Goal: Transaction & Acquisition: Purchase product/service

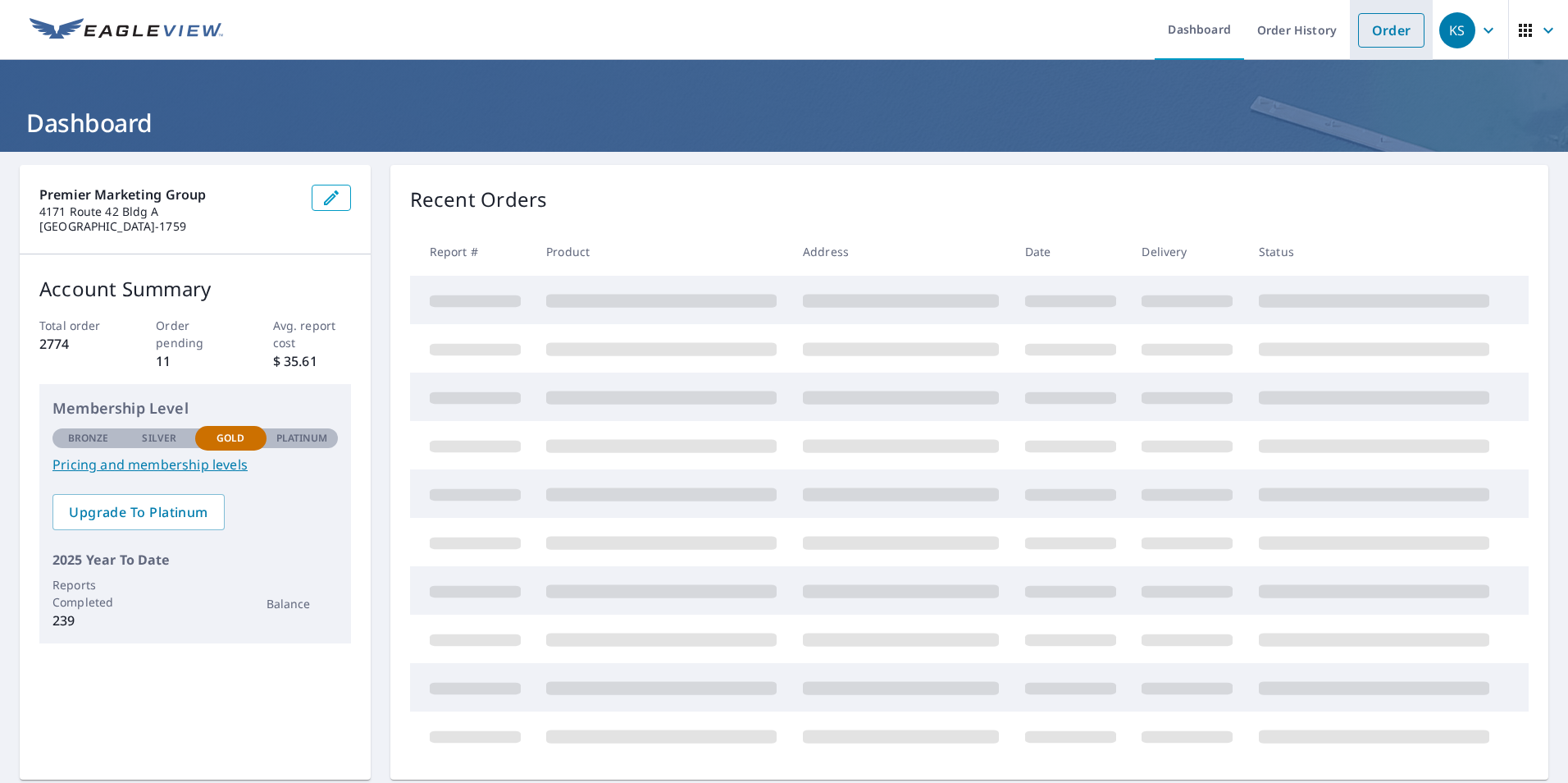
click at [1368, 36] on link "Order" at bounding box center [1391, 30] width 67 height 35
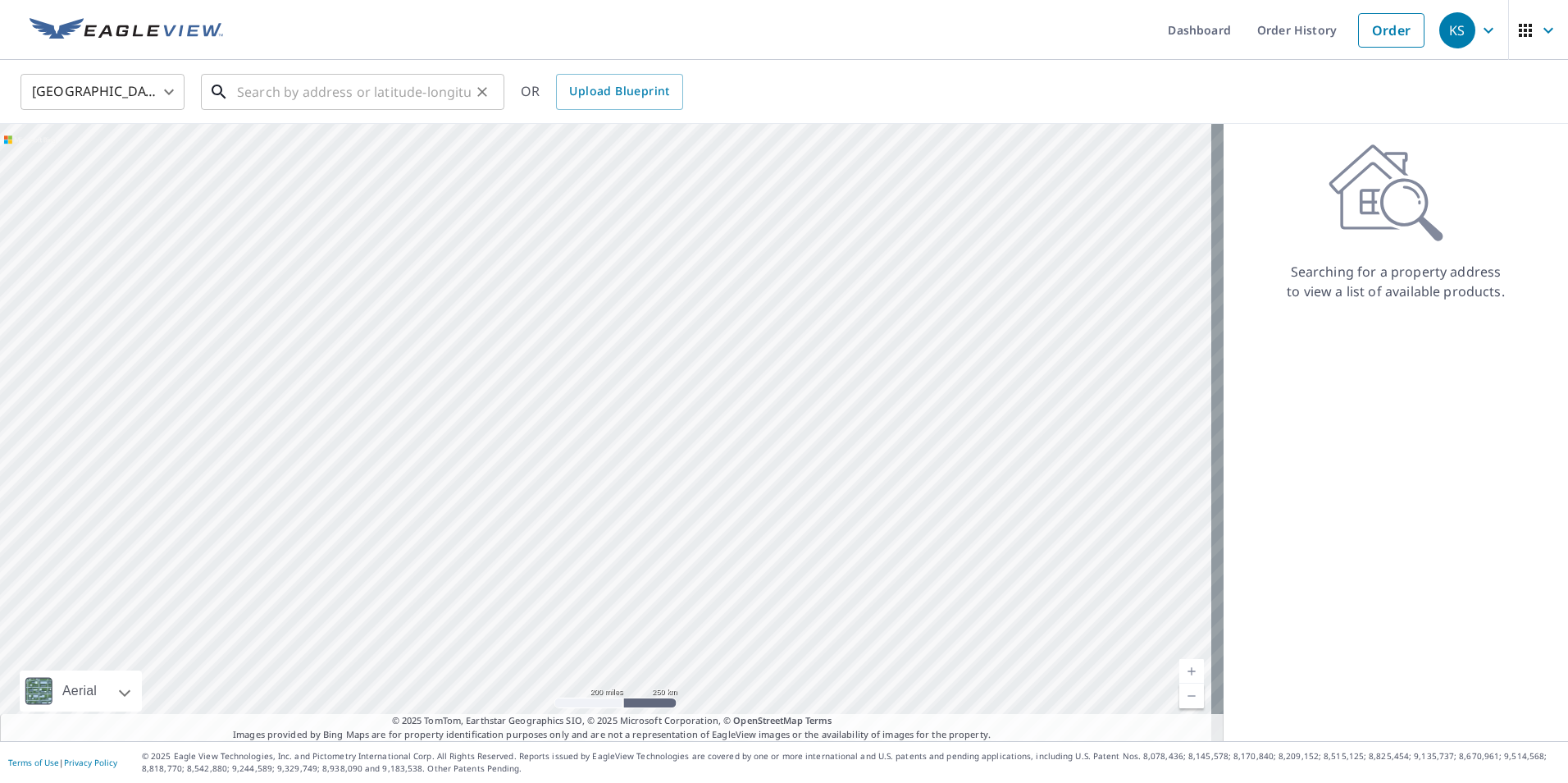
click at [271, 85] on input "text" at bounding box center [354, 91] width 234 height 46
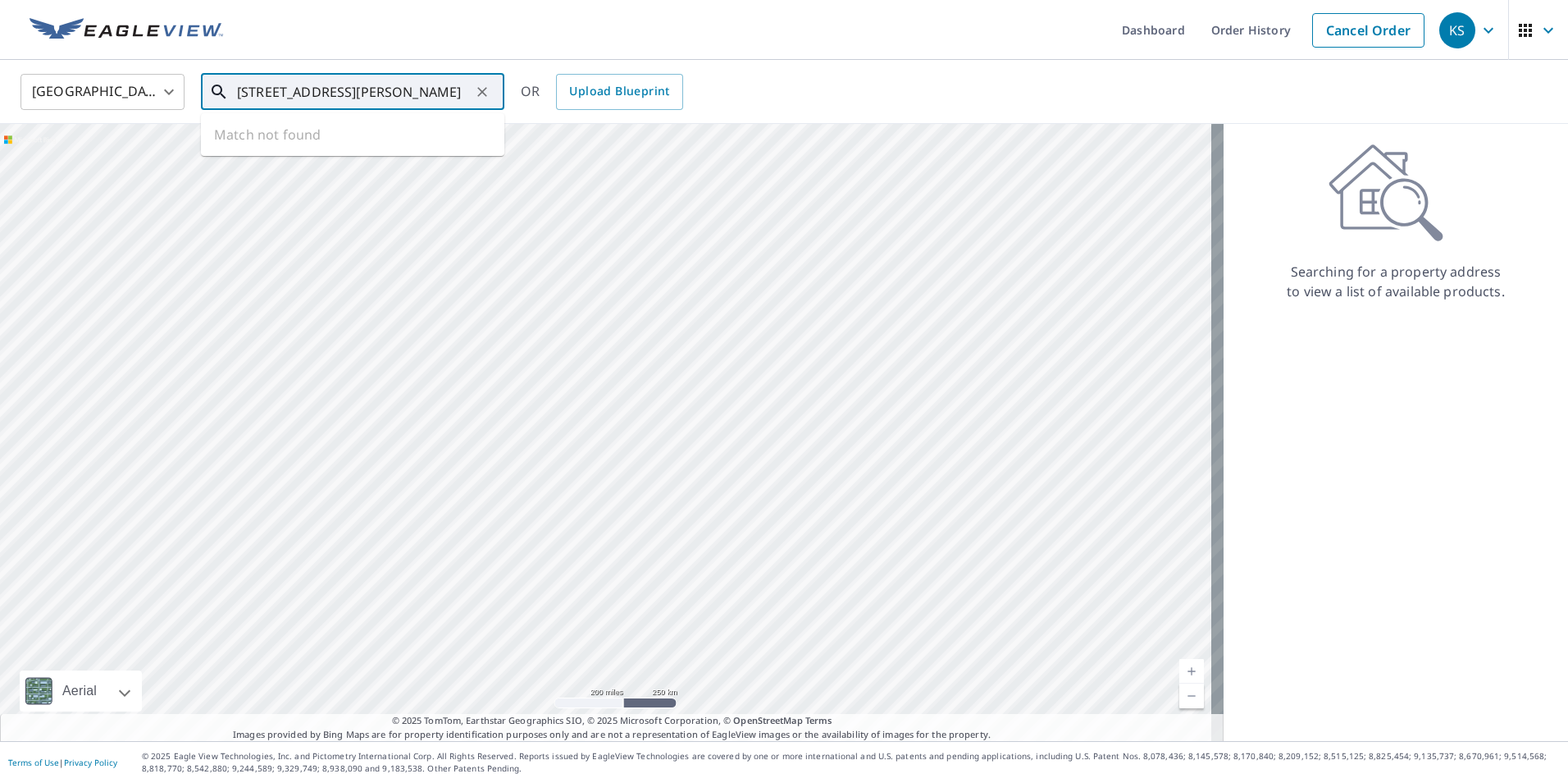
type input "[STREET_ADDRESS][PERSON_NAME]"
drag, startPoint x: 237, startPoint y: 95, endPoint x: 303, endPoint y: 90, distance: 66.2
click at [303, 90] on div "[STREET_ADDRESS][PERSON_NAME] ​" at bounding box center [352, 92] width 303 height 36
click at [477, 90] on icon "Clear" at bounding box center [481, 91] width 16 height 16
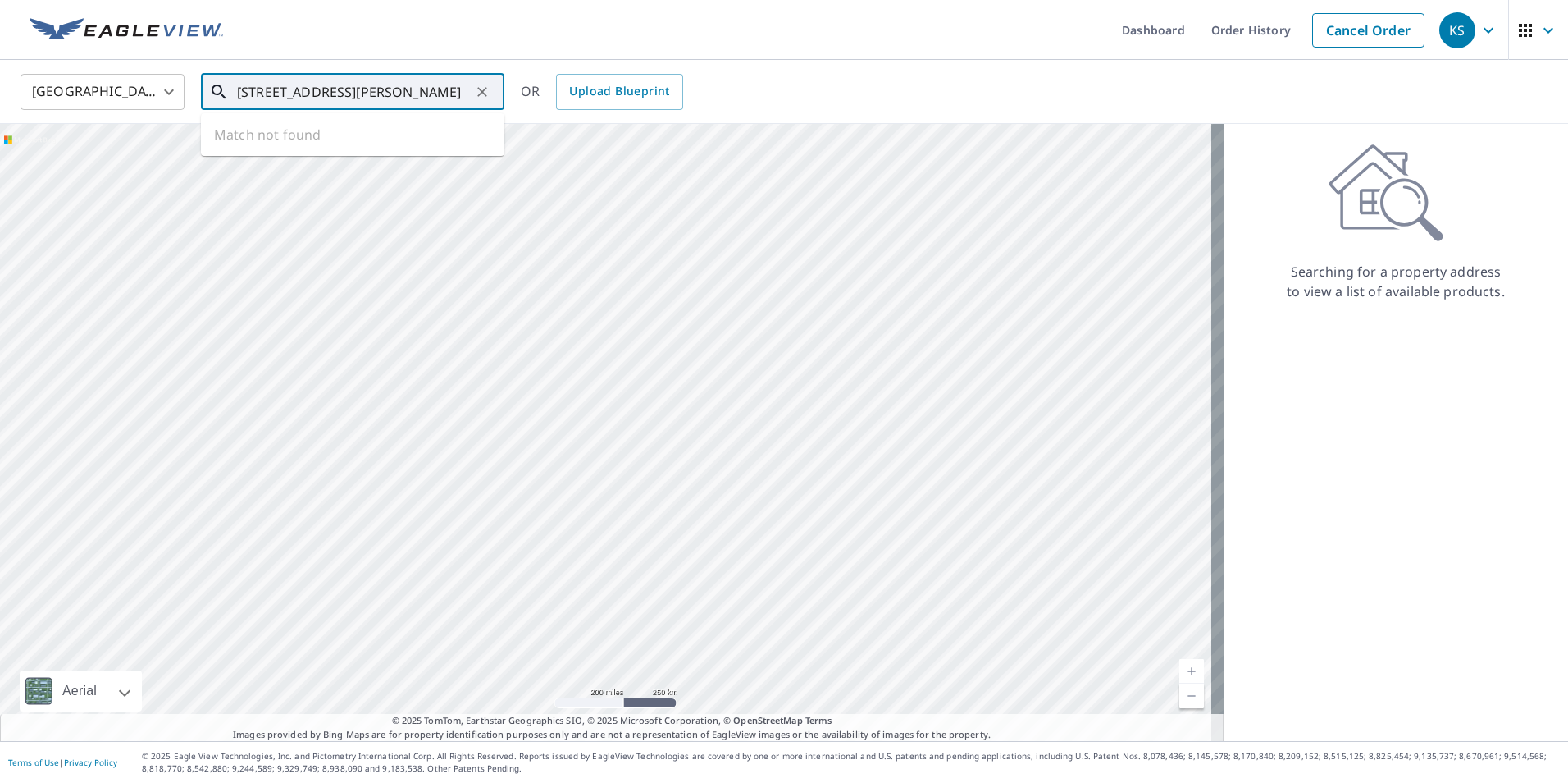
type input "[STREET_ADDRESS][PERSON_NAME]"
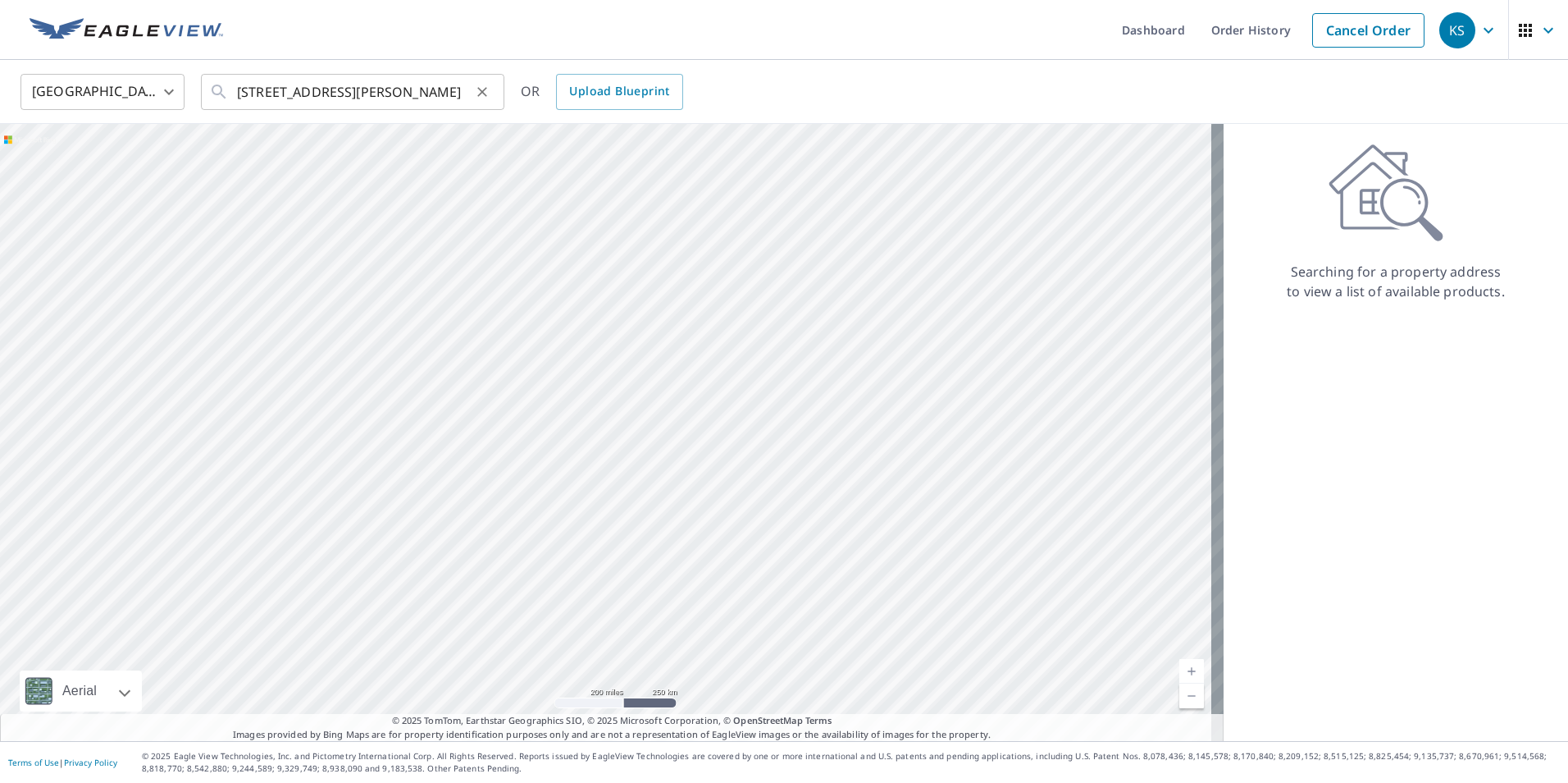
scroll to position [0, 0]
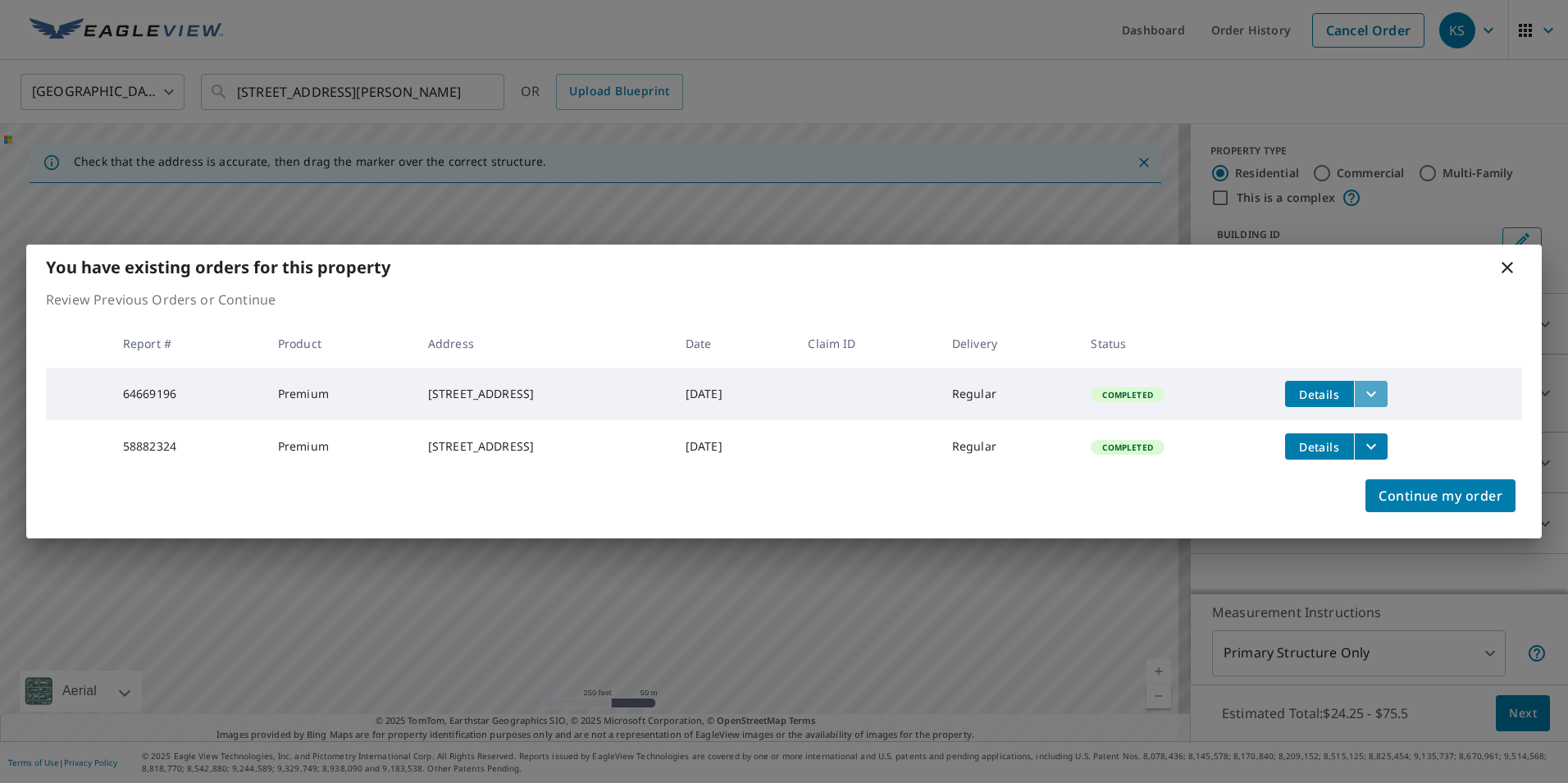
click at [1381, 384] on icon "filesDropdownBtn-64669196" at bounding box center [1371, 393] width 20 height 20
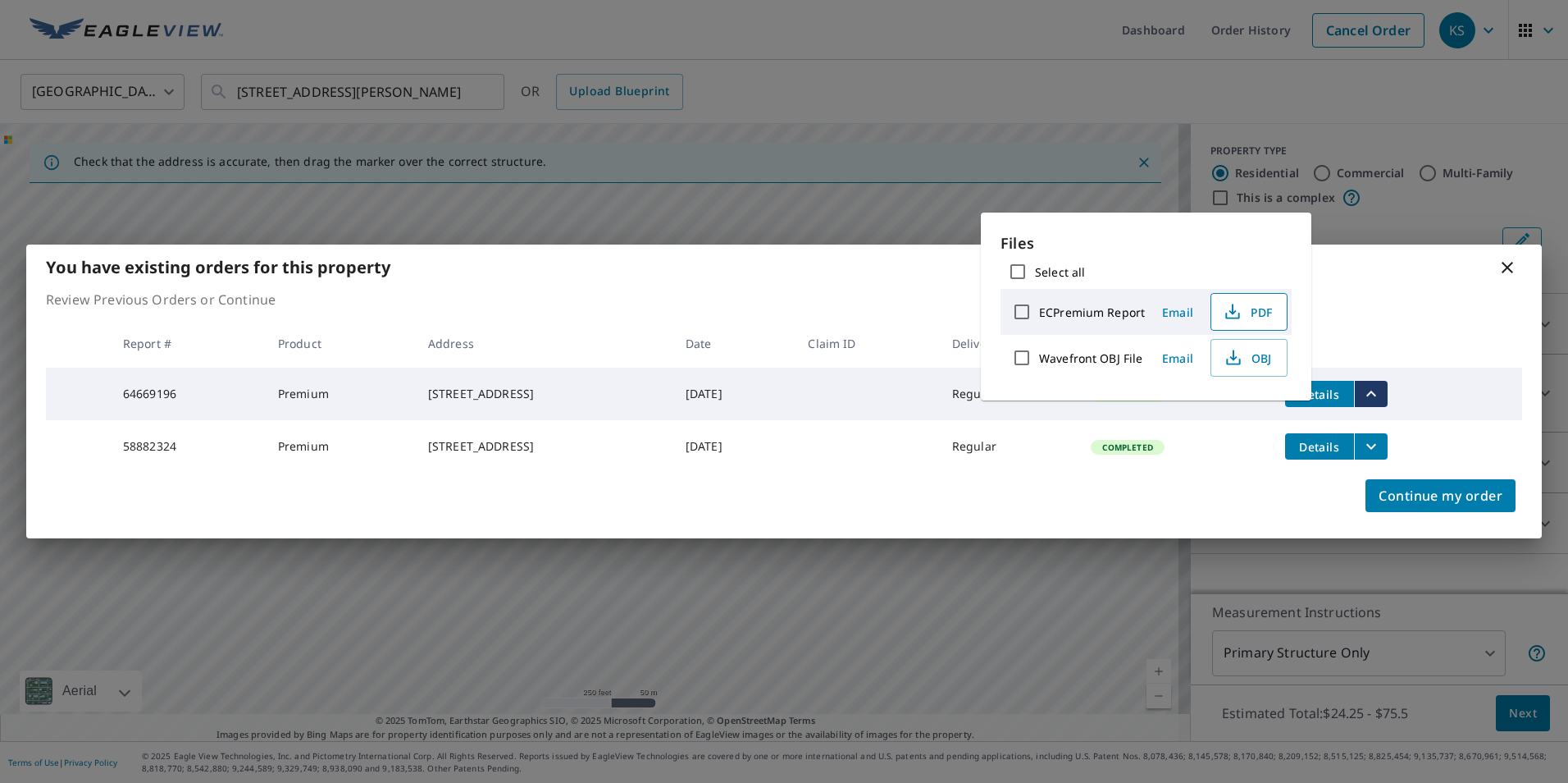
click at [1238, 307] on icon "button" at bounding box center [1232, 312] width 20 height 20
click at [1506, 262] on icon at bounding box center [1507, 268] width 11 height 11
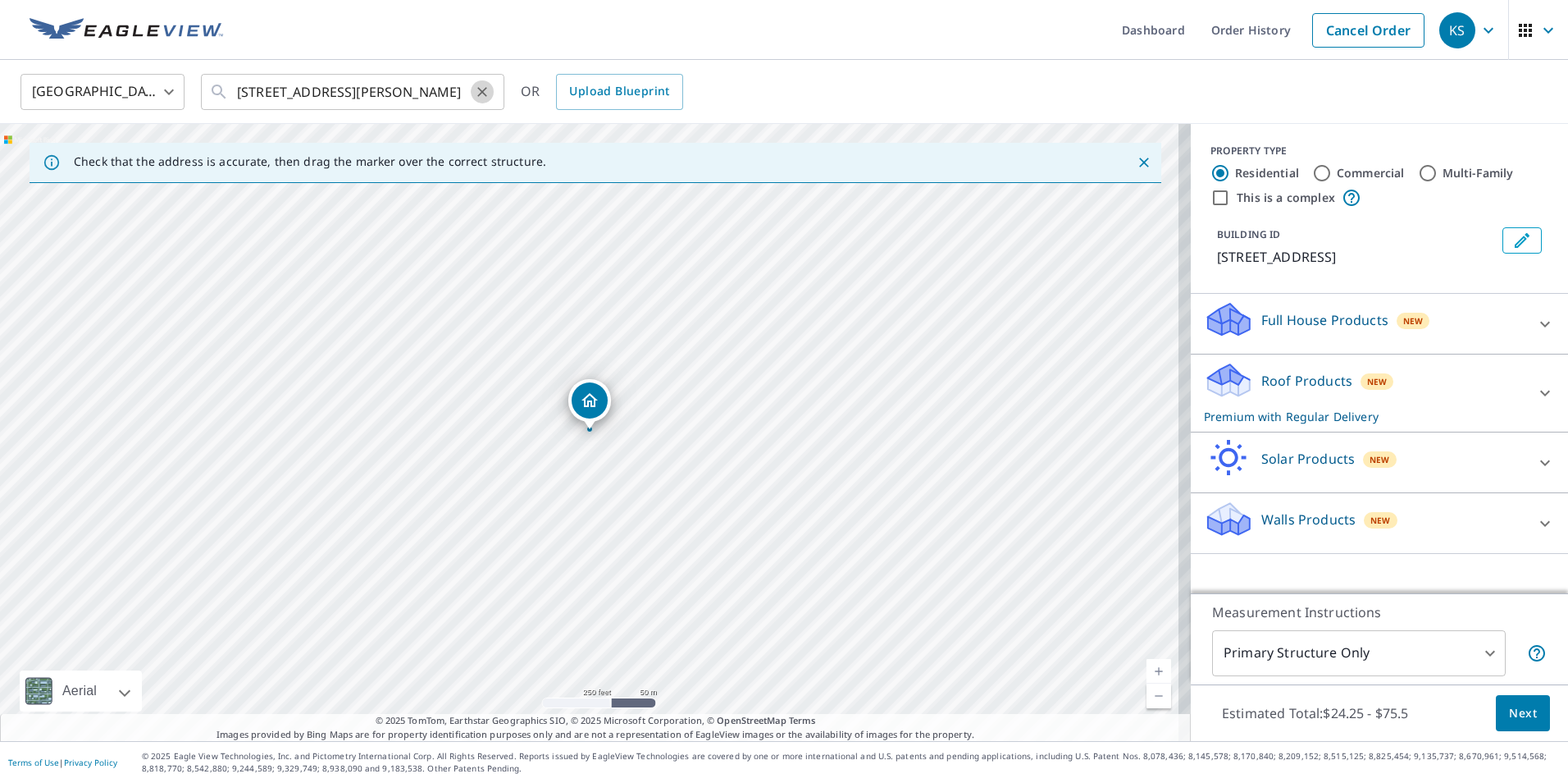
click at [480, 95] on icon "Clear" at bounding box center [481, 91] width 16 height 16
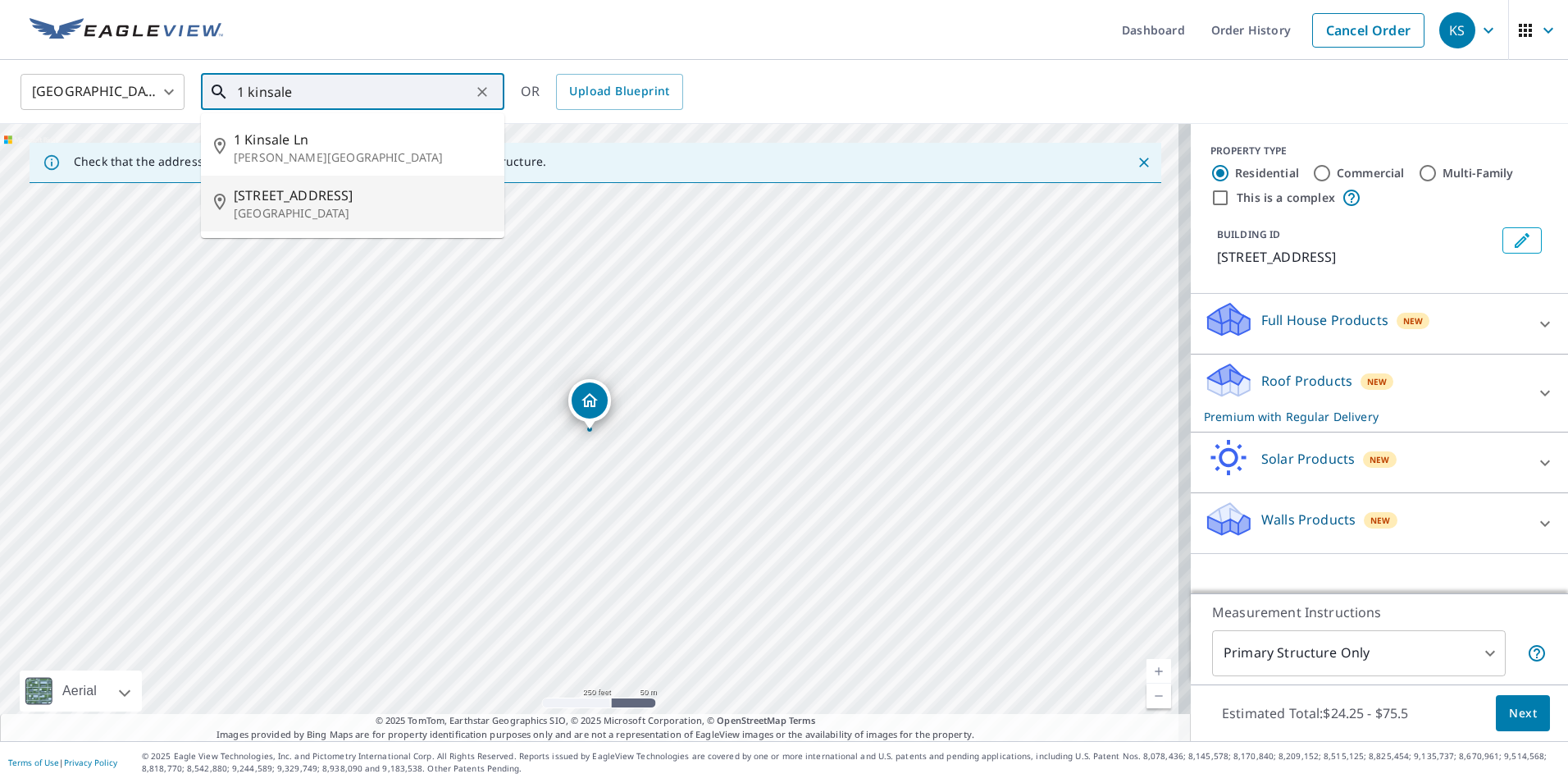
click at [278, 205] on p "[GEOGRAPHIC_DATA]" at bounding box center [362, 212] width 257 height 16
type input "[STREET_ADDRESS]"
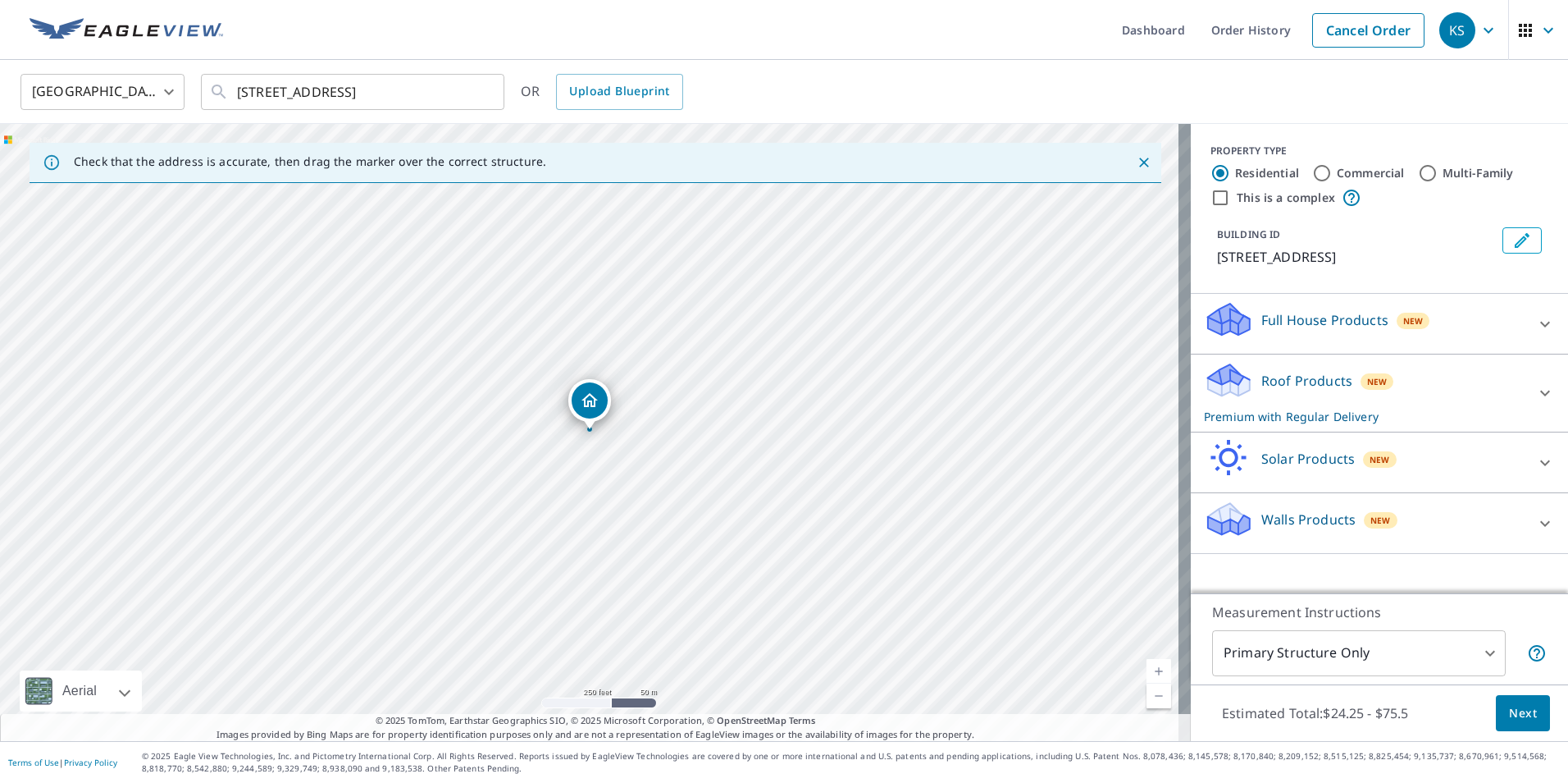
click at [1509, 714] on span "Next" at bounding box center [1523, 714] width 28 height 21
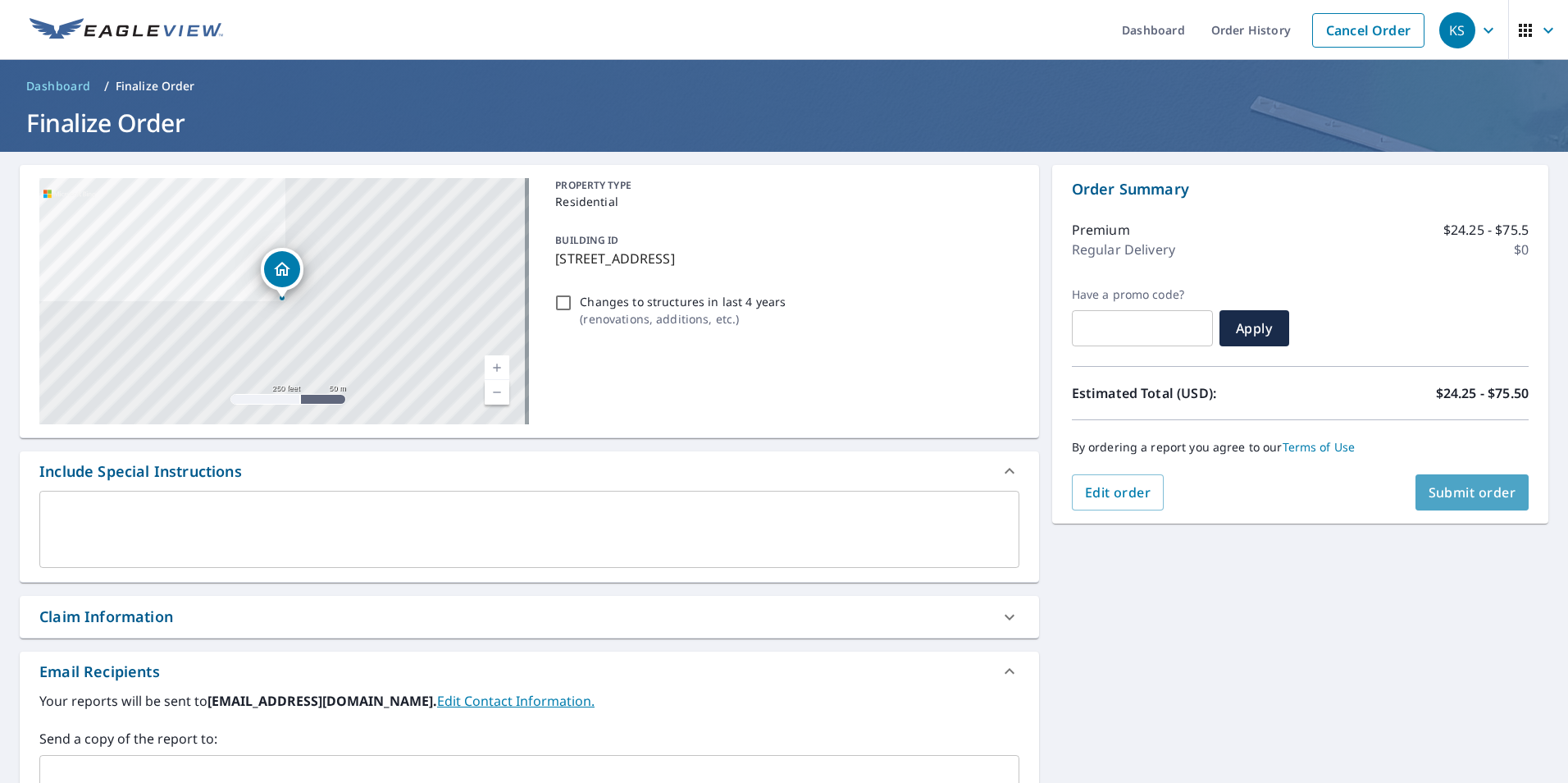
click at [1439, 491] on span "Submit order" at bounding box center [1472, 492] width 88 height 18
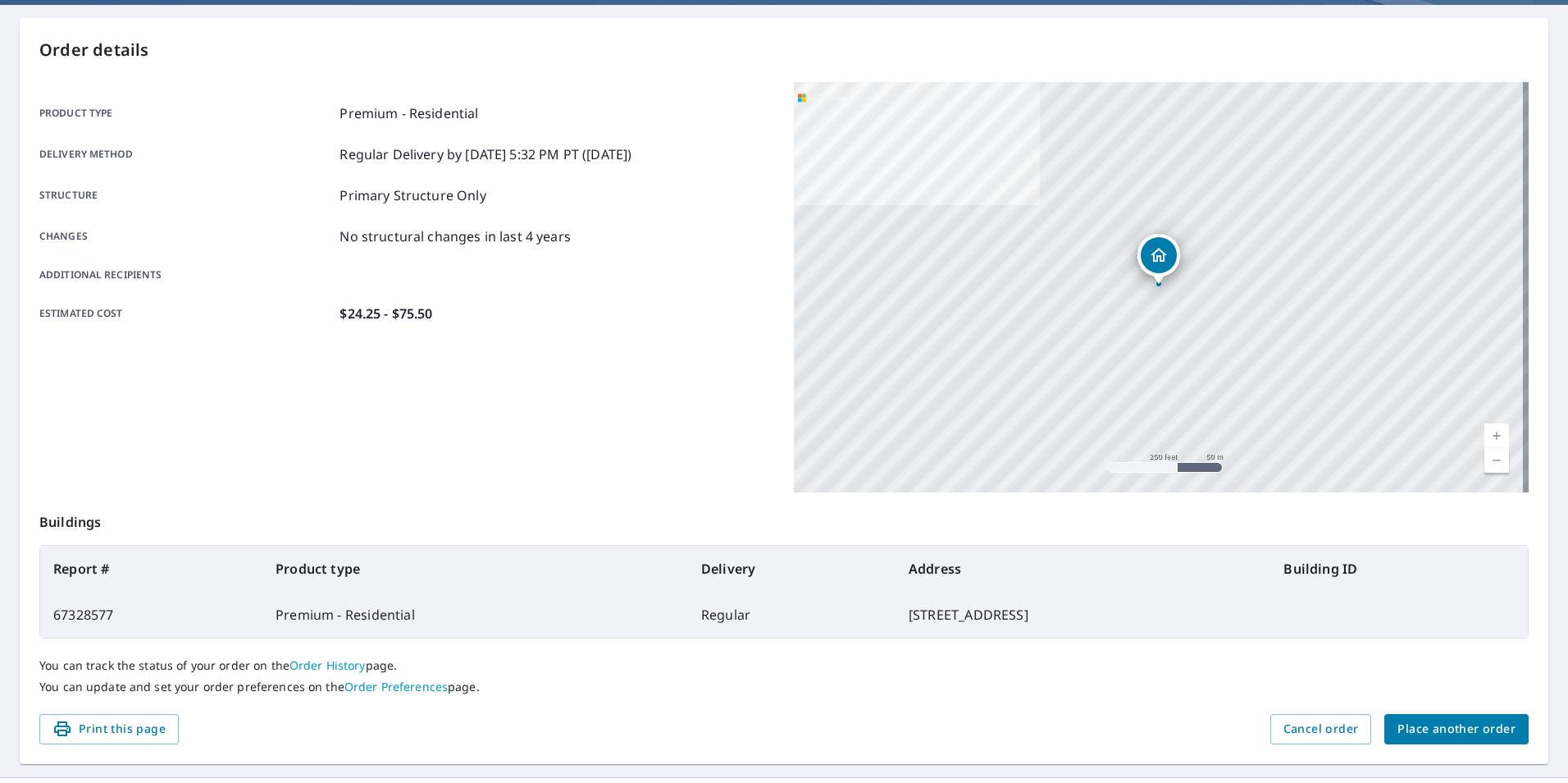
scroll to position [164, 0]
